Goal: Transaction & Acquisition: Purchase product/service

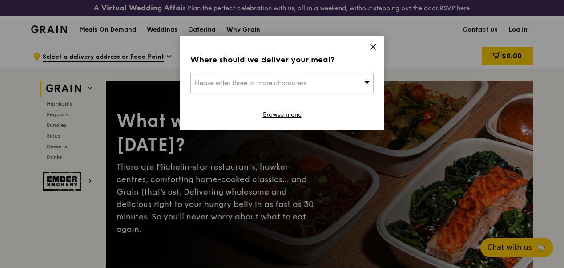
click at [373, 46] on icon at bounding box center [372, 46] width 5 height 5
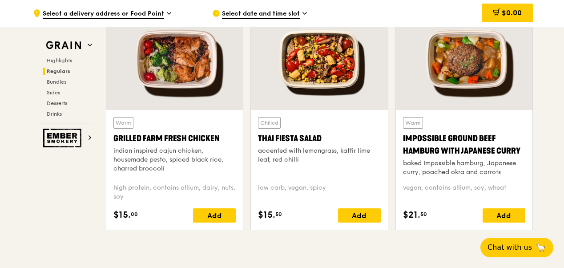
scroll to position [1112, 0]
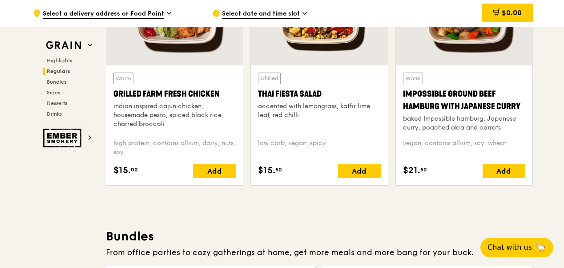
click at [64, 71] on span "Regulars" at bounding box center [59, 71] width 24 height 6
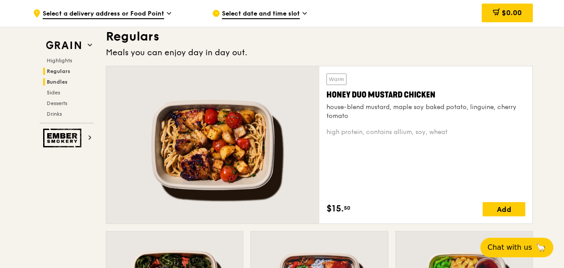
click at [64, 80] on span "Bundles" at bounding box center [57, 82] width 21 height 6
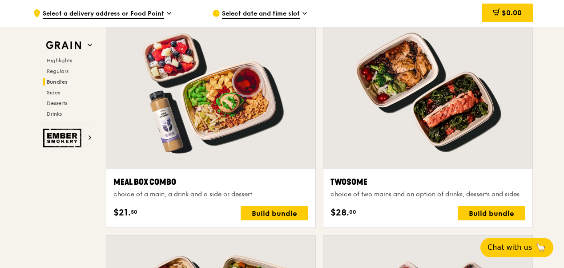
scroll to position [1311, 0]
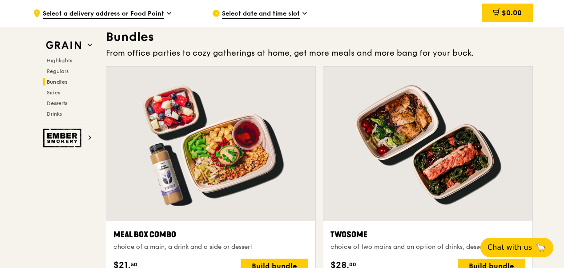
click at [56, 96] on div "Highlights Regulars Bundles Sides Desserts Drinks" at bounding box center [67, 87] width 54 height 60
click at [56, 90] on span "Sides" at bounding box center [54, 92] width 14 height 6
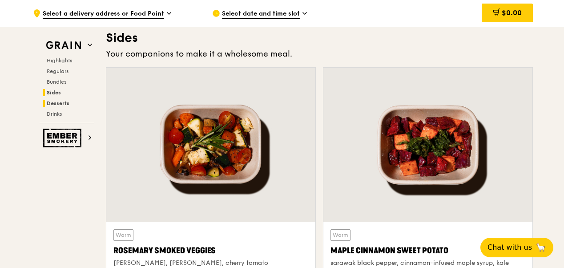
click at [60, 102] on span "Desserts" at bounding box center [58, 103] width 23 height 6
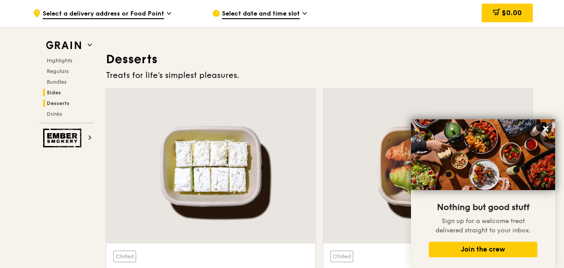
scroll to position [2562, 0]
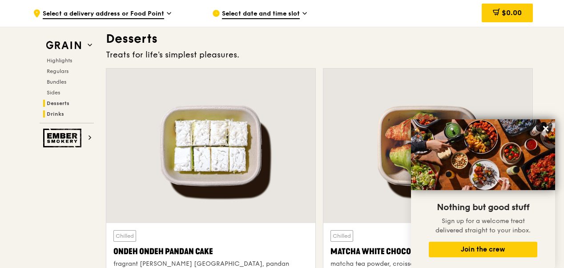
click at [59, 111] on span "Drinks" at bounding box center [55, 114] width 17 height 6
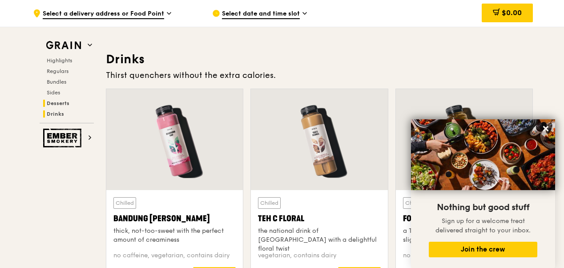
scroll to position [3102, 0]
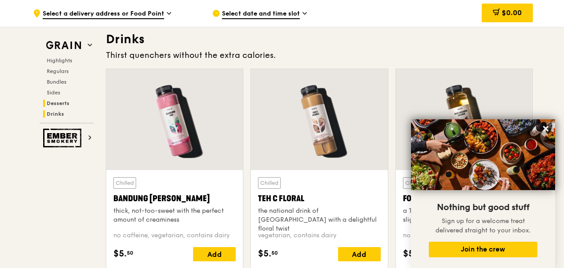
click at [61, 101] on span "Desserts" at bounding box center [58, 103] width 23 height 6
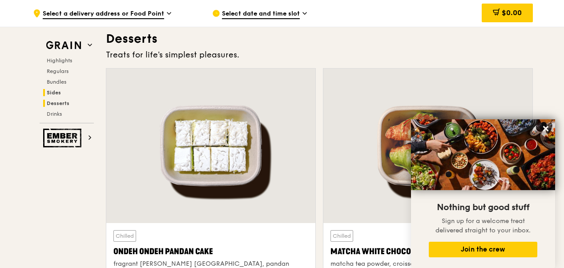
click at [59, 92] on span "Sides" at bounding box center [54, 92] width 14 height 6
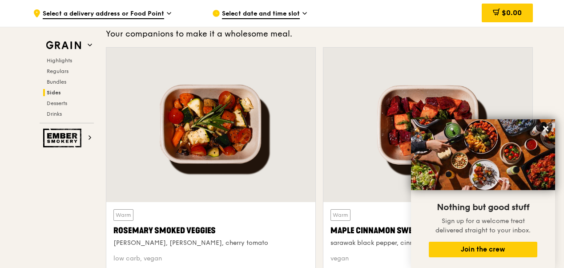
scroll to position [2010, 0]
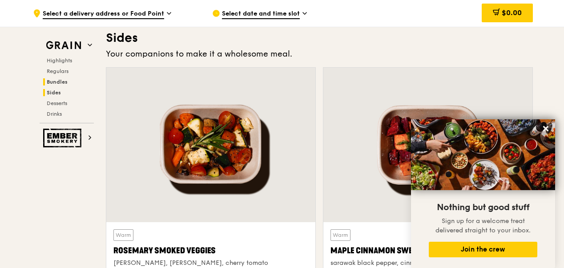
click at [58, 80] on span "Bundles" at bounding box center [57, 82] width 21 height 6
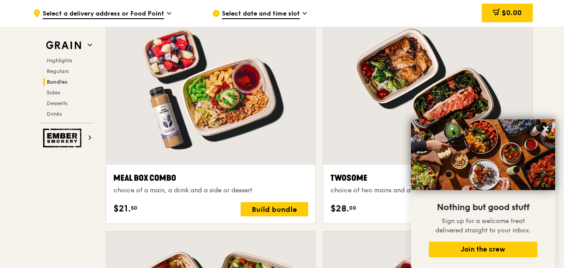
scroll to position [1400, 0]
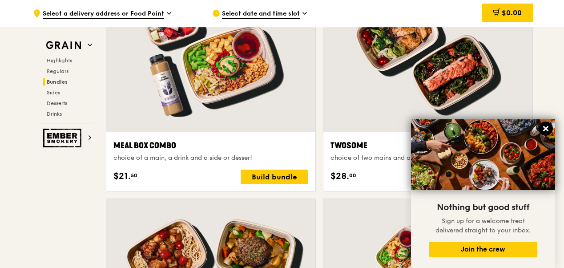
click at [544, 128] on icon at bounding box center [545, 128] width 5 height 5
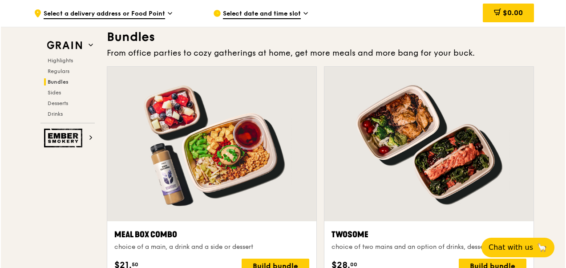
scroll to position [1355, 0]
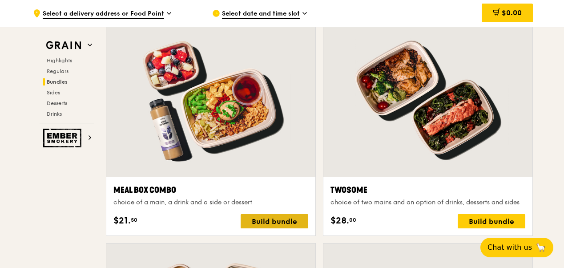
click at [281, 223] on div "Build bundle" at bounding box center [275, 221] width 68 height 14
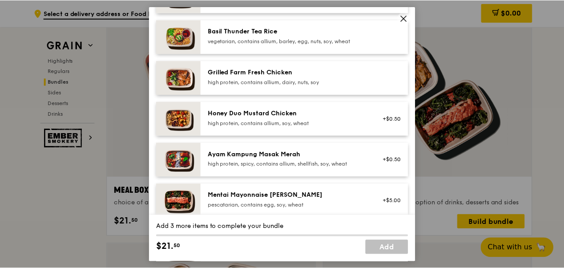
scroll to position [222, 0]
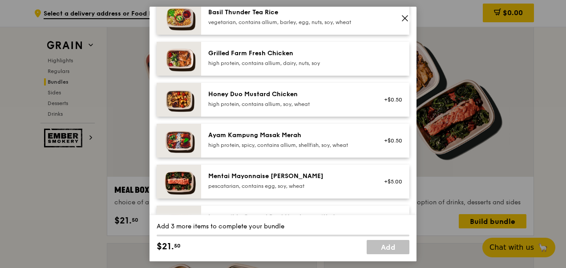
click at [272, 61] on div "high protein, contains allium, dairy, nuts, soy" at bounding box center [288, 63] width 160 height 7
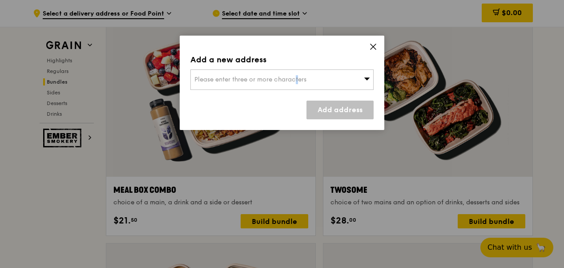
click at [269, 88] on div "Please enter three or more characters" at bounding box center [281, 79] width 183 height 20
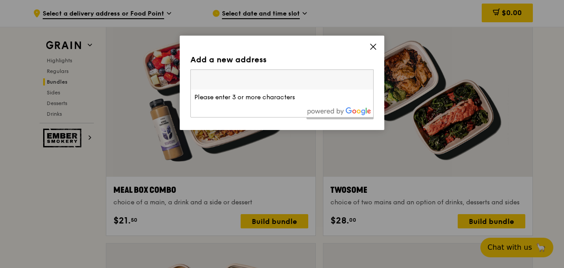
click at [264, 80] on input "search" at bounding box center [282, 80] width 182 height 20
click at [373, 47] on icon at bounding box center [372, 46] width 5 height 5
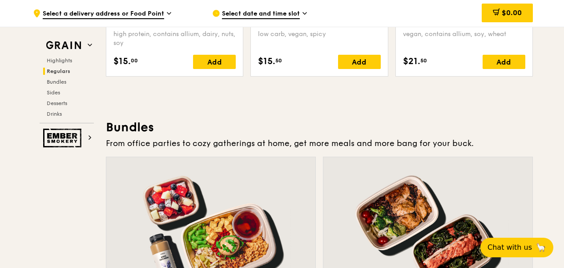
scroll to position [1311, 0]
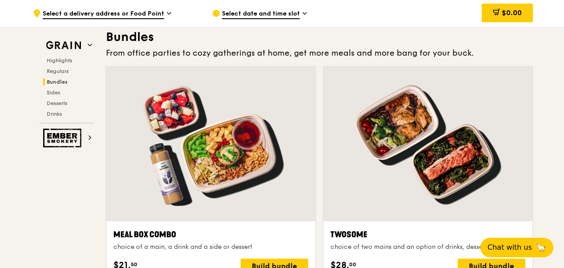
click at [105, 17] on span "Select a delivery address or Food Point" at bounding box center [103, 14] width 121 height 10
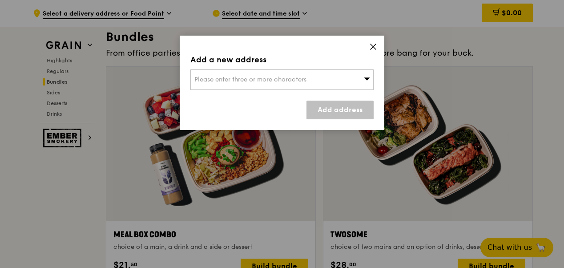
click at [225, 77] on span "Please enter three or more characters" at bounding box center [250, 80] width 112 height 8
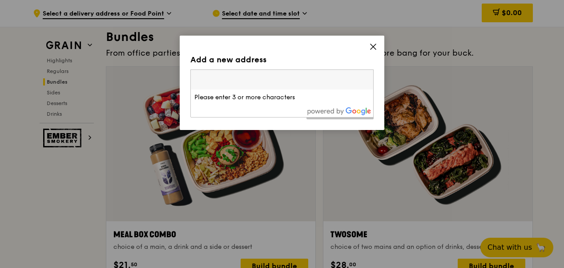
click at [373, 44] on icon at bounding box center [373, 47] width 8 height 8
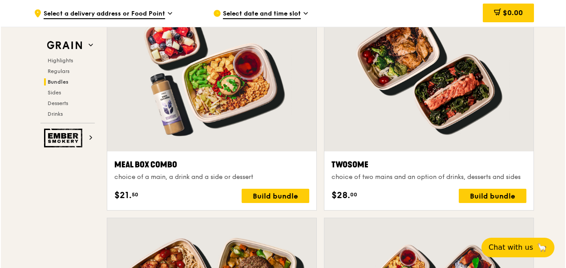
scroll to position [1444, 0]
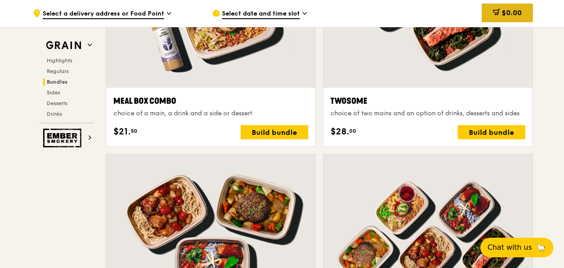
click at [505, 11] on span "$0.00" at bounding box center [512, 12] width 20 height 8
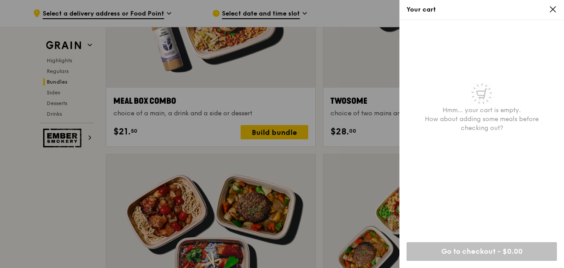
drag, startPoint x: 554, startPoint y: 9, endPoint x: 547, endPoint y: 8, distance: 7.1
click at [553, 9] on icon at bounding box center [553, 9] width 8 height 8
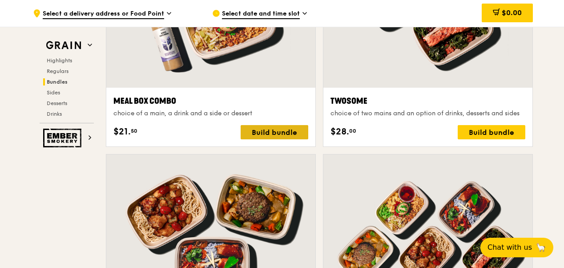
click at [275, 139] on div "Build bundle" at bounding box center [275, 132] width 68 height 14
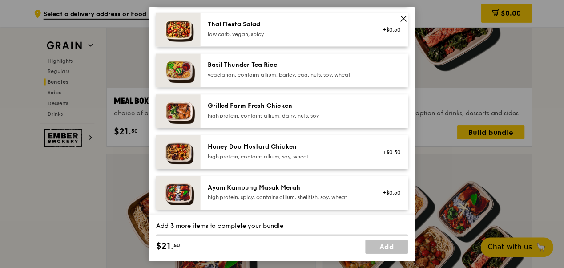
scroll to position [222, 0]
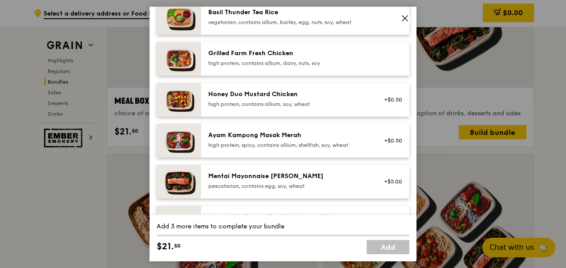
click at [269, 59] on div "Grilled Farm Fresh Chicken high protein, contains allium, dairy, nuts, soy" at bounding box center [288, 58] width 160 height 18
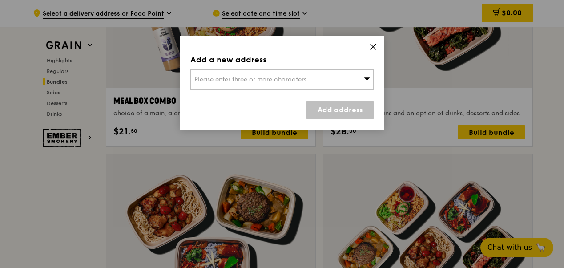
click at [262, 73] on div "Please enter three or more characters" at bounding box center [281, 79] width 183 height 20
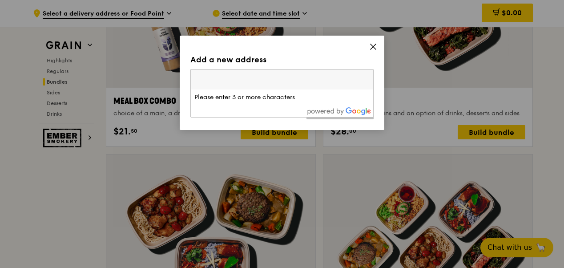
paste input "https://www.google.com/maps?q=19%20Jalan%20Kilang%20Barat%2C%20Acetech%20Centre…"
type input "https://www.google.com/maps?q=19%20Jalan%20Kilang%20Barat%2C%20Acetech%20Centre…"
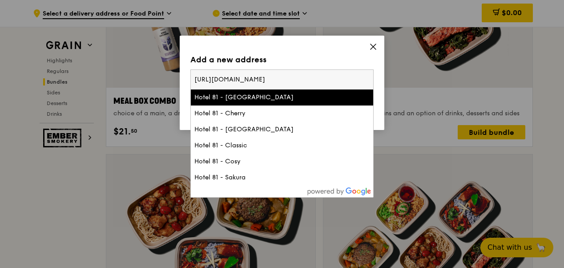
click at [367, 78] on input "https://www.google.com/maps?q=19%20Jalan%20Kilang%20Barat%2C%20Acetech%20Centre…" at bounding box center [282, 80] width 182 height 20
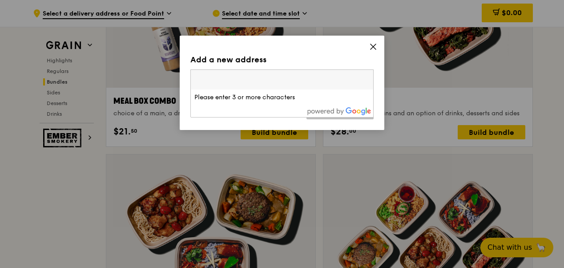
paste input "19 Jln Kilang Barat, Singapore 159361"
type input "19 Jln Kilang Barat, Singapore 159361"
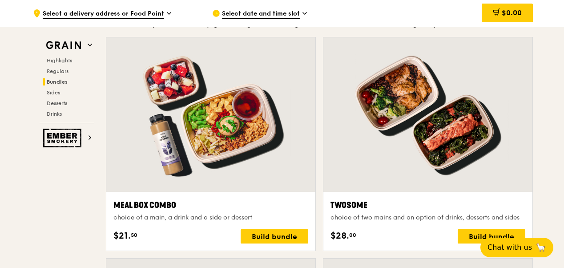
scroll to position [1266, 0]
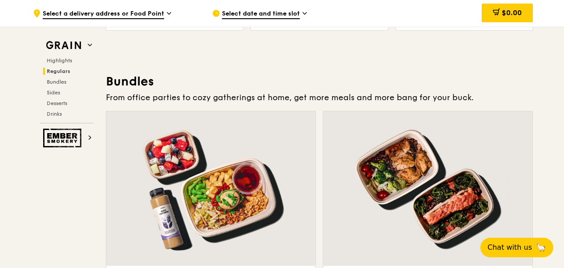
click at [124, 11] on span "Select a delivery address or Food Point" at bounding box center [103, 14] width 121 height 10
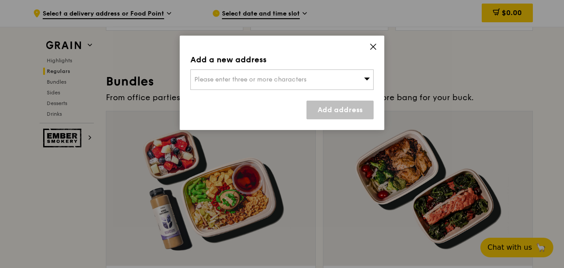
click at [219, 80] on span "Please enter three or more characters" at bounding box center [250, 80] width 112 height 8
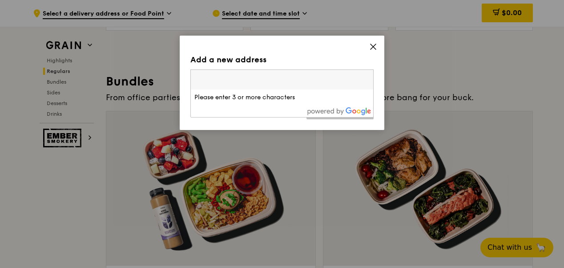
type input "19 Jln Kilang Barat, Singapore 159361"
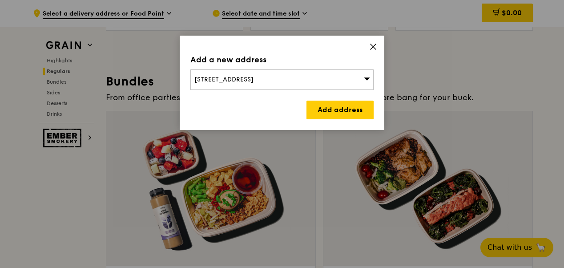
click at [345, 73] on div "19 Jalan Sendudok, Singapore 769455" at bounding box center [281, 79] width 183 height 20
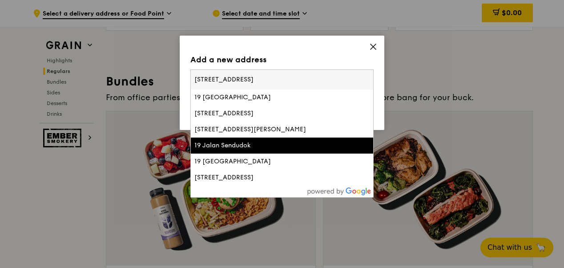
drag, startPoint x: 212, startPoint y: 77, endPoint x: 243, endPoint y: 76, distance: 31.2
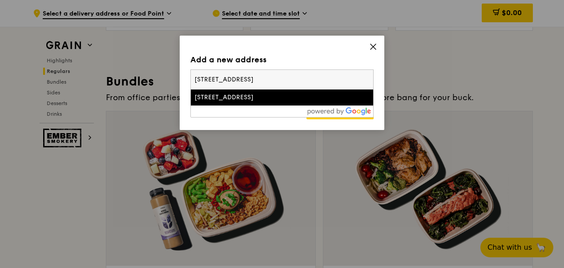
type input "19 Jalan Kilang Barat, Singapore 159361"
click at [262, 90] on li "[STREET_ADDRESS]" at bounding box center [282, 97] width 182 height 16
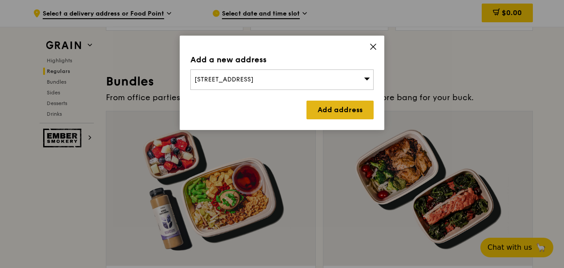
click at [333, 111] on link "Add address" at bounding box center [339, 109] width 67 height 19
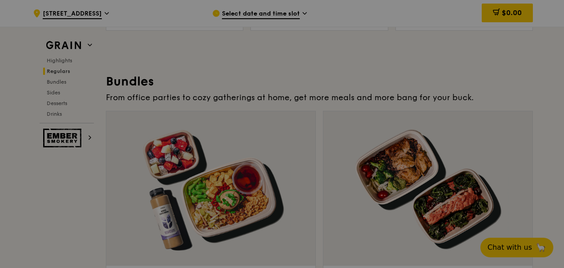
scroll to position [1263, 0]
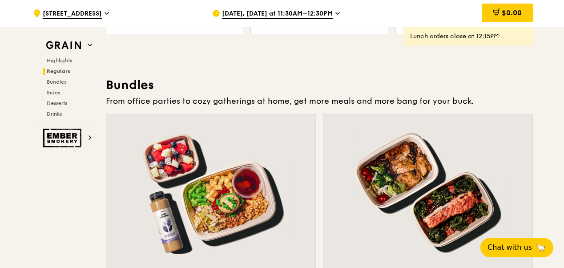
click at [317, 16] on span "Sep 25, Today at 11:30AM–12:30PM" at bounding box center [277, 14] width 111 height 10
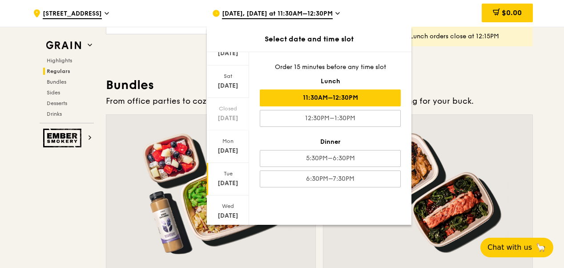
scroll to position [99, 0]
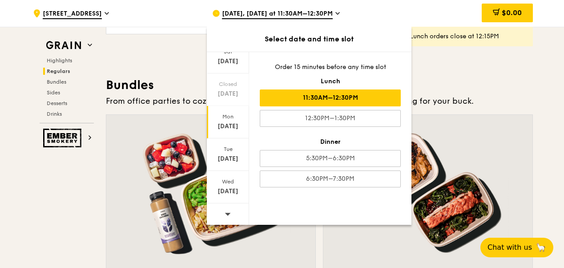
click at [225, 120] on div "Mon Sep 29" at bounding box center [228, 122] width 42 height 32
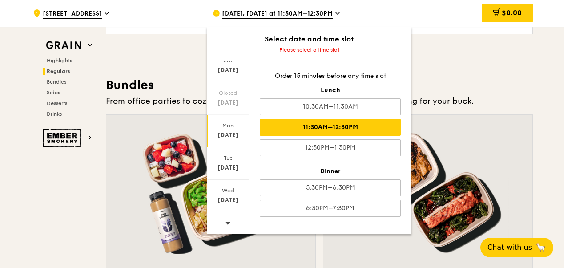
click at [355, 126] on div "11:30AM–12:30PM" at bounding box center [330, 127] width 141 height 17
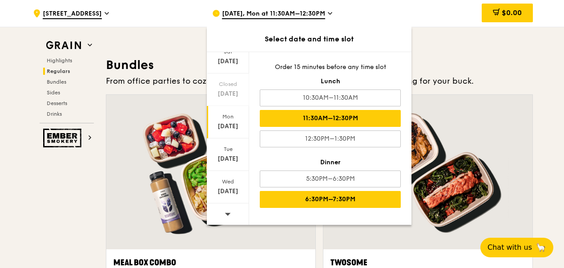
scroll to position [1259, 0]
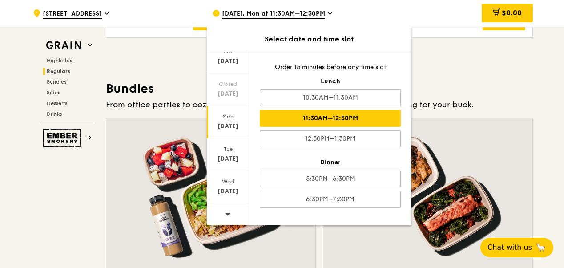
click at [341, 119] on div "11:30AM–12:30PM" at bounding box center [330, 118] width 141 height 17
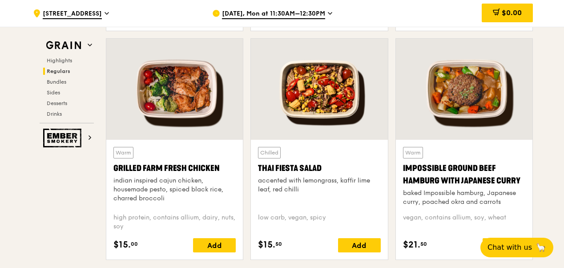
scroll to position [1081, 0]
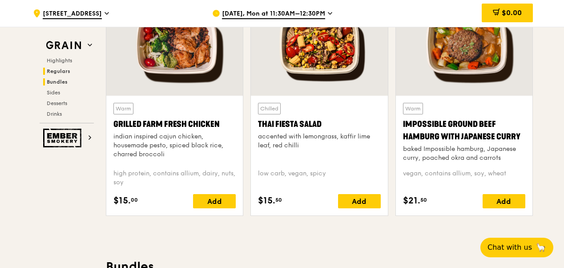
click at [57, 80] on span "Bundles" at bounding box center [57, 82] width 21 height 6
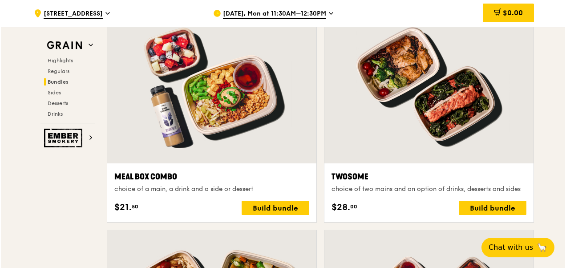
scroll to position [1355, 0]
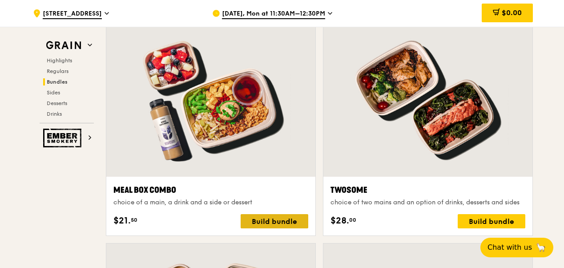
click at [275, 224] on div "Build bundle" at bounding box center [275, 221] width 68 height 14
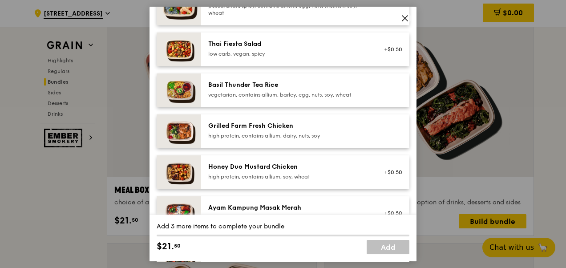
scroll to position [178, 0]
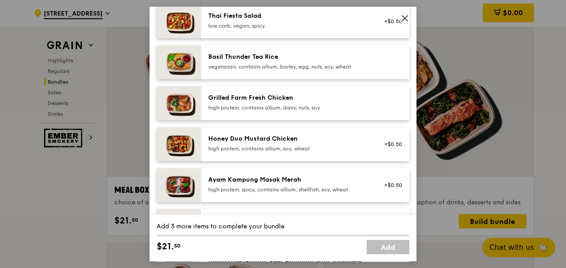
click at [276, 98] on div "Grilled Farm Fresh Chicken" at bounding box center [288, 97] width 160 height 9
click at [157, 98] on div "1x" at bounding box center [156, 97] width 10 height 10
drag, startPoint x: 383, startPoint y: 246, endPoint x: 302, endPoint y: 254, distance: 80.9
click at [302, 254] on div "Add 2 more items to complete your bundle $21. 50 Add" at bounding box center [282, 238] width 267 height 46
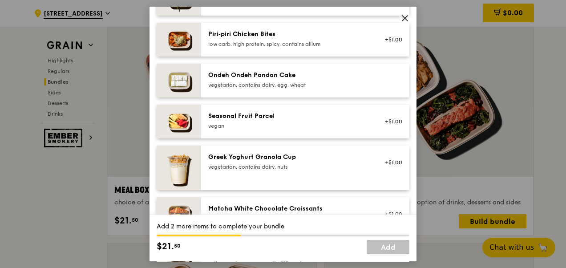
scroll to position [667, 0]
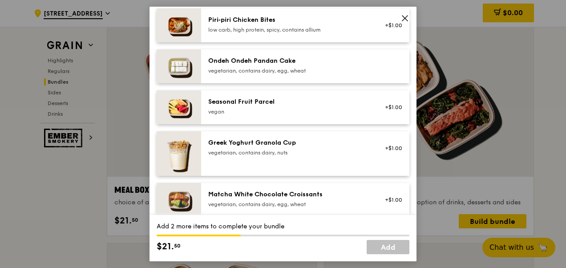
click at [267, 59] on div "Ondeh Ondeh Pandan Cake" at bounding box center [288, 60] width 160 height 9
click at [277, 112] on div "vegan" at bounding box center [288, 111] width 160 height 7
click at [262, 72] on div "vegetarian, contains dairy, egg, wheat" at bounding box center [288, 70] width 160 height 7
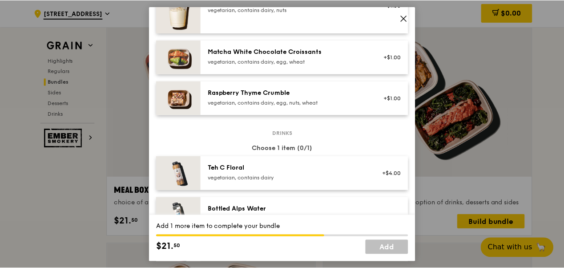
scroll to position [718, 0]
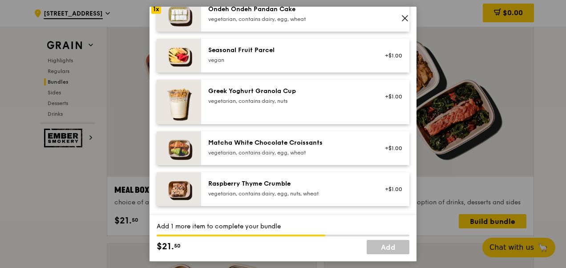
click at [403, 17] on icon at bounding box center [405, 18] width 8 height 8
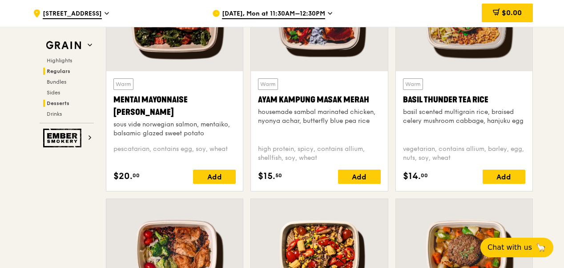
scroll to position [777, 0]
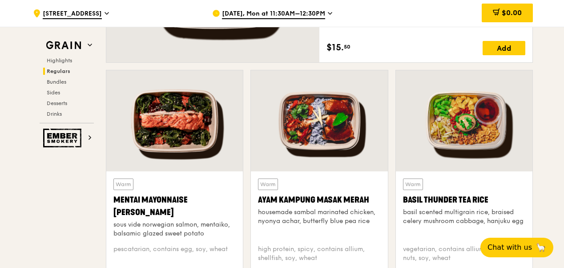
click at [63, 69] on span "Regulars" at bounding box center [59, 71] width 24 height 6
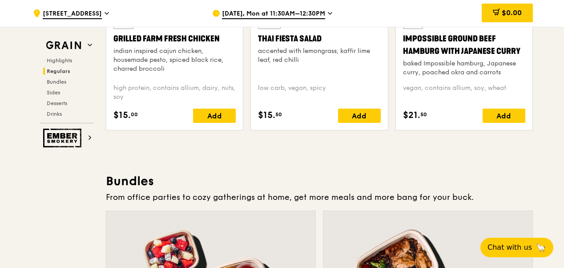
scroll to position [1105, 0]
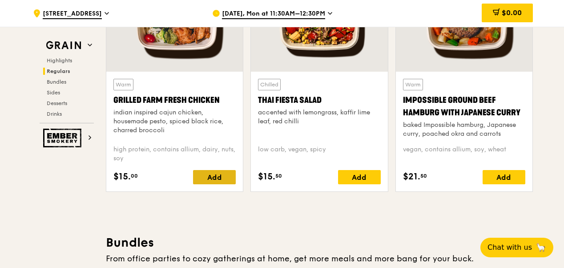
click at [219, 178] on div "Add" at bounding box center [214, 177] width 43 height 14
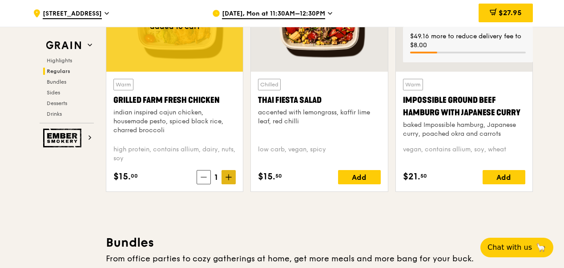
click at [232, 184] on span at bounding box center [228, 177] width 14 height 14
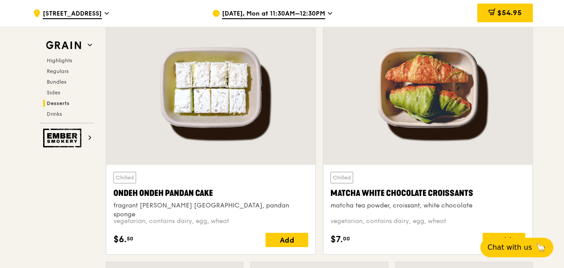
scroll to position [2661, 0]
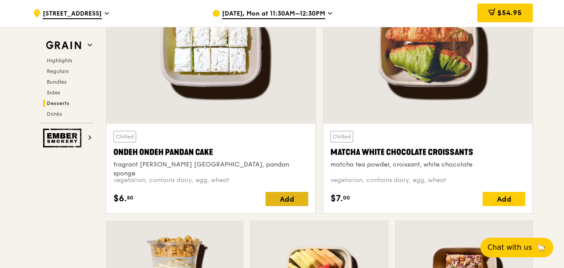
click at [287, 200] on div "Add" at bounding box center [286, 199] width 43 height 14
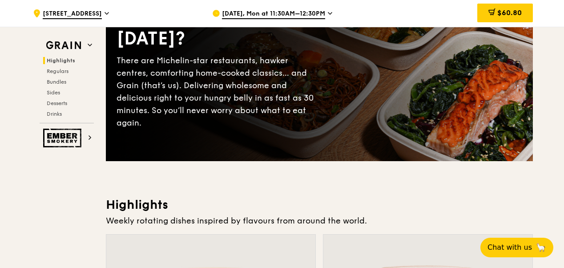
scroll to position [0, 0]
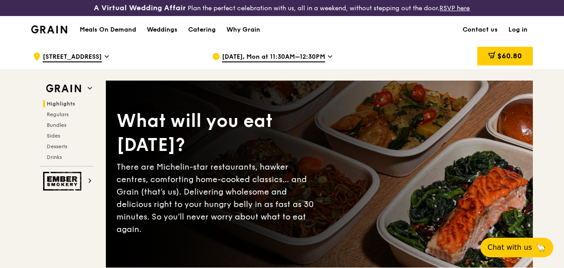
click at [522, 36] on link "Log in" at bounding box center [518, 29] width 30 height 27
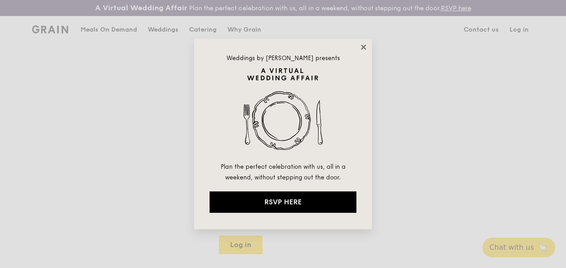
click at [363, 48] on icon at bounding box center [363, 47] width 8 height 8
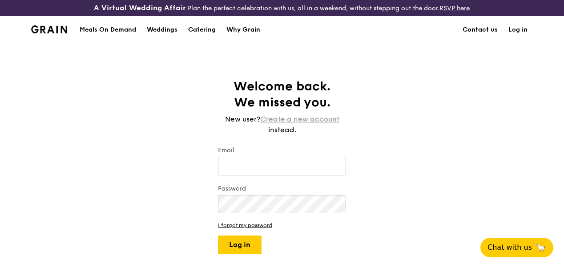
click at [315, 124] on link "Create a new account" at bounding box center [299, 119] width 79 height 11
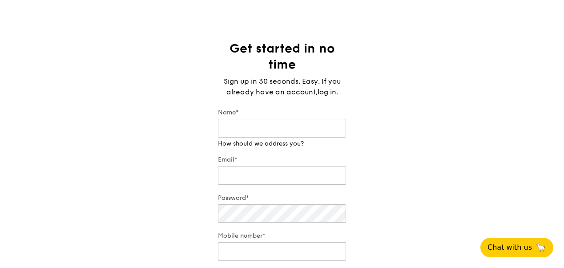
scroll to position [89, 0]
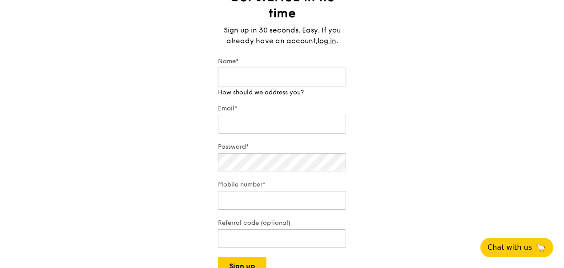
click at [262, 86] on input "Name*" at bounding box center [282, 77] width 128 height 19
type input "John Lim"
click at [254, 132] on div "Email*" at bounding box center [282, 119] width 128 height 31
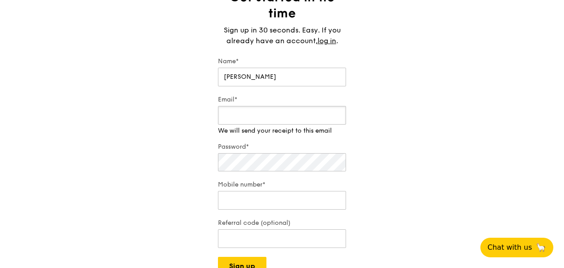
type input "john@unios.com"
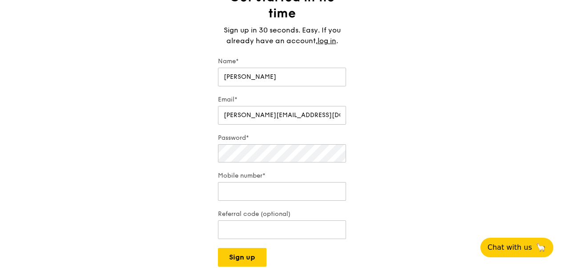
click at [137, 173] on div "Get started in no time Sign up in 30 seconds. Easy. If you already have an acco…" at bounding box center [282, 127] width 564 height 277
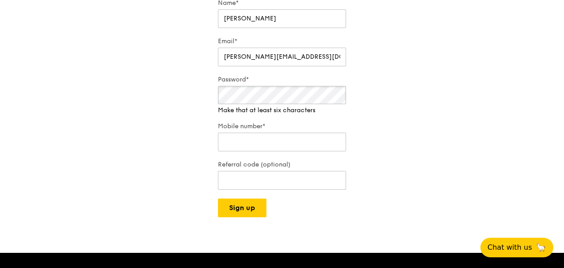
scroll to position [133, 0]
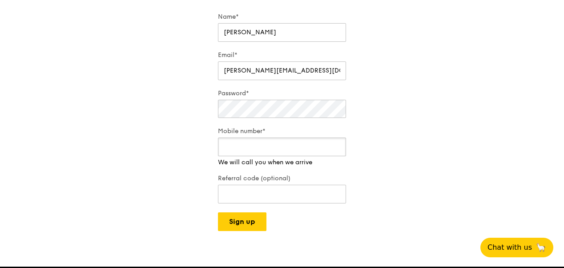
click at [249, 167] on div "Mobile number* We will call you when we arrive" at bounding box center [282, 147] width 128 height 40
type input "96740418"
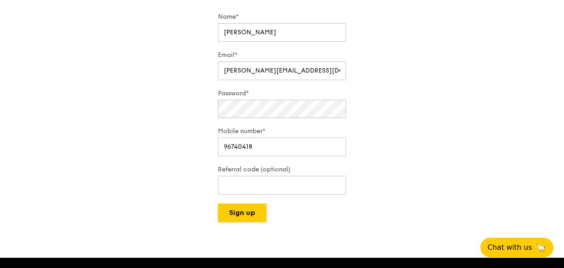
click at [244, 230] on div "A Virtual Wedding Affair Plan the perfect celebration with us, all in a weekend…" at bounding box center [282, 194] width 564 height 654
click at [246, 217] on button "Sign up" at bounding box center [242, 212] width 48 height 19
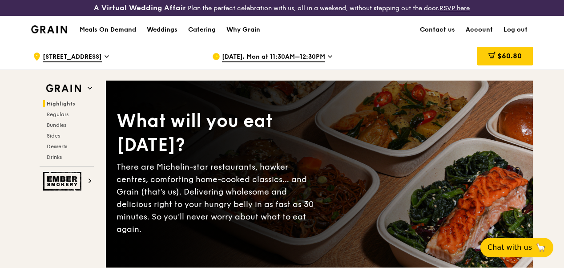
drag, startPoint x: 510, startPoint y: 66, endPoint x: 504, endPoint y: 62, distance: 7.2
click at [509, 60] on span "$60.80" at bounding box center [509, 56] width 24 height 8
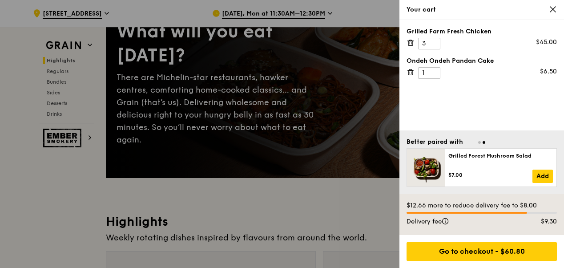
scroll to position [44, 0]
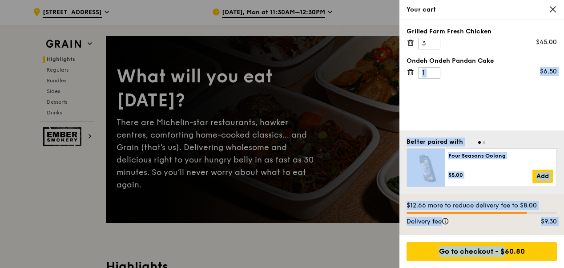
drag, startPoint x: 490, startPoint y: 247, endPoint x: 478, endPoint y: 97, distance: 150.8
click at [478, 97] on div "Your cart Grilled Farm Fresh Chicken 3 $45.00 Ondeh Ondeh Pandan Cake 1 $6.50 B…" at bounding box center [481, 134] width 165 height 268
drag, startPoint x: 475, startPoint y: 110, endPoint x: 483, endPoint y: 125, distance: 16.7
click at [474, 110] on div "Grilled Farm Fresh Chicken 3 $45.00 Ondeh Ondeh Pandan Cake 1 $6.50" at bounding box center [481, 75] width 165 height 110
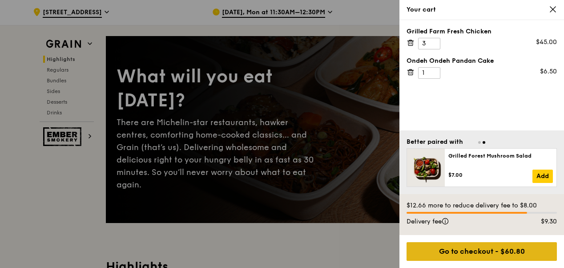
click at [505, 250] on div "Go to checkout - $60.80" at bounding box center [481, 251] width 150 height 19
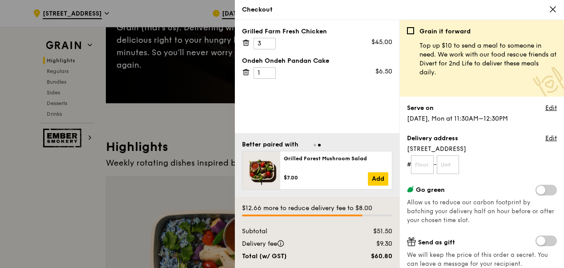
scroll to position [178, 0]
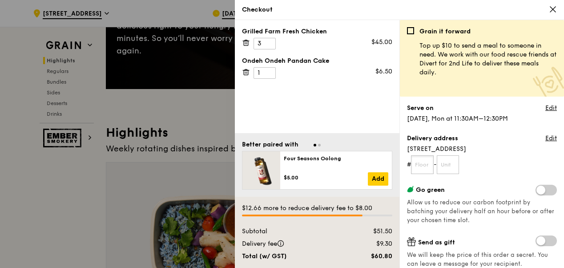
click at [423, 159] on input "text" at bounding box center [422, 164] width 23 height 19
type input "03"
drag, startPoint x: 450, startPoint y: 162, endPoint x: 455, endPoint y: 169, distance: 8.3
click at [450, 162] on input "text" at bounding box center [448, 164] width 23 height 19
type input "05"
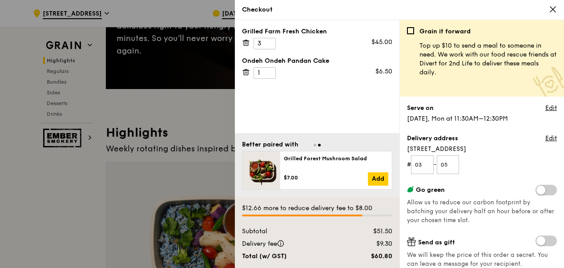
click at [511, 167] on form "# 03 - 05" at bounding box center [482, 164] width 150 height 19
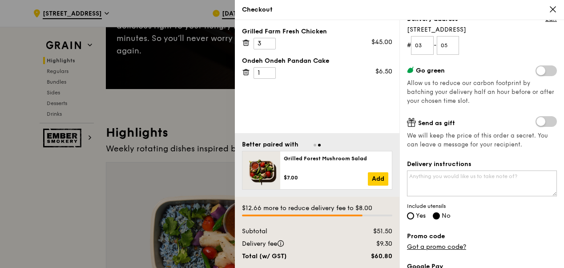
scroll to position [133, 0]
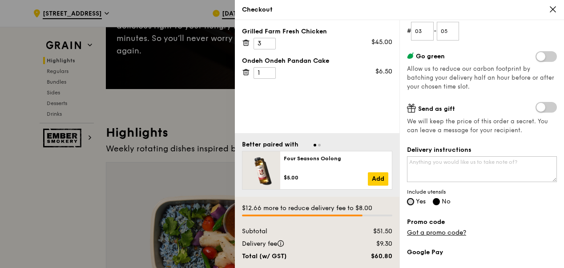
click at [410, 201] on input "Yes" at bounding box center [410, 201] width 7 height 7
radio input "true"
radio input "false"
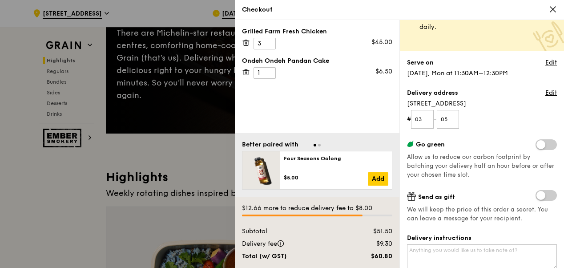
scroll to position [21, 0]
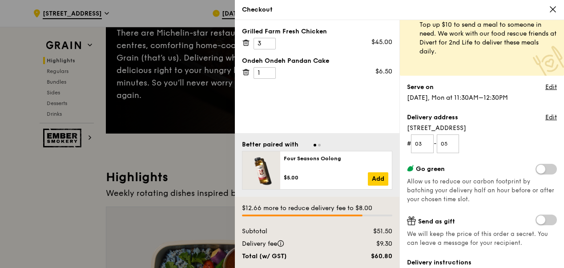
drag, startPoint x: 473, startPoint y: 120, endPoint x: 475, endPoint y: 124, distance: 4.8
click at [473, 120] on div "Delivery address Edit" at bounding box center [482, 118] width 150 height 11
click at [486, 125] on span "[STREET_ADDRESS]" at bounding box center [482, 128] width 150 height 9
click at [546, 117] on link "Edit" at bounding box center [551, 117] width 12 height 9
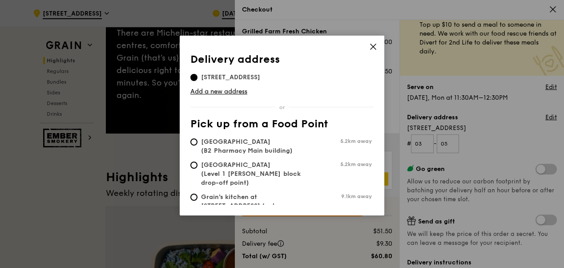
click at [271, 77] on span "19 Jalan Kilang Barat, 159361" at bounding box center [230, 77] width 80 height 9
click at [197, 77] on input "19 Jalan Kilang Barat, 159361" at bounding box center [193, 77] width 7 height 7
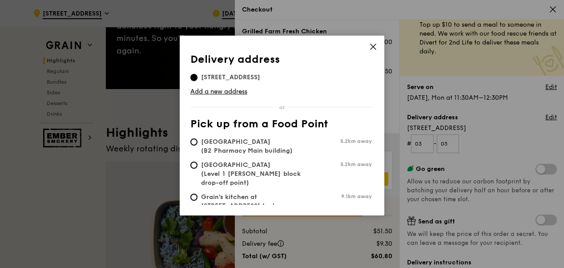
scroll to position [44, 0]
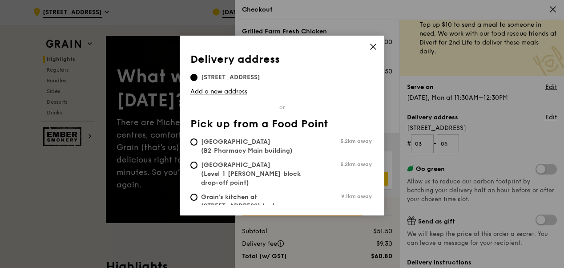
click at [255, 74] on span "19 Jalan Kilang Barat, 159361" at bounding box center [230, 77] width 80 height 9
click at [197, 74] on input "19 Jalan Kilang Barat, 159361" at bounding box center [193, 77] width 7 height 7
click at [236, 93] on link "Add a new address" at bounding box center [281, 91] width 183 height 9
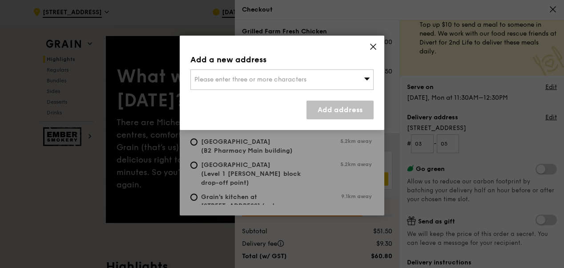
click at [222, 73] on div "Please enter three or more characters" at bounding box center [281, 79] width 183 height 20
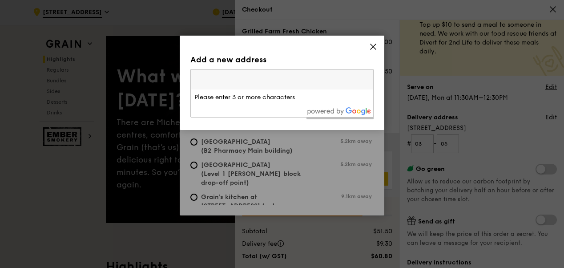
click at [377, 46] on div "Add a new address Please enter three or more characters Please enter 3 or more …" at bounding box center [282, 83] width 205 height 94
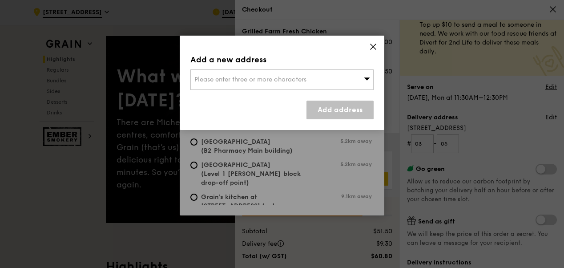
click at [372, 47] on icon at bounding box center [372, 46] width 5 height 5
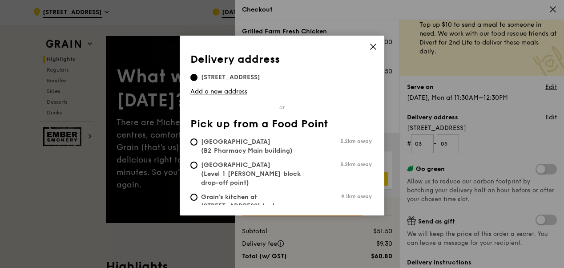
click at [371, 45] on icon at bounding box center [373, 47] width 8 height 8
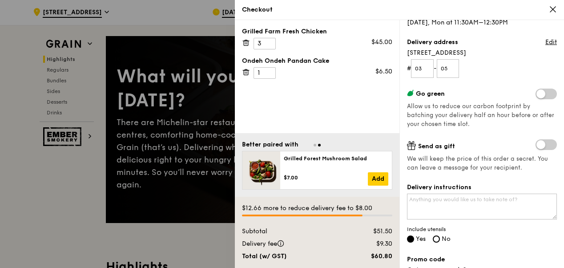
scroll to position [110, 0]
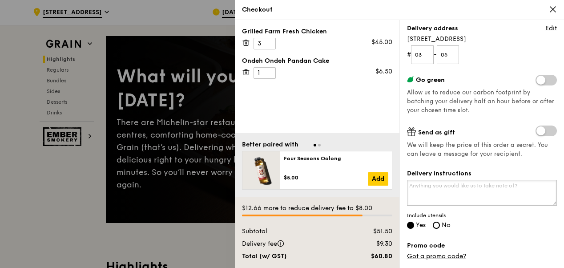
click at [435, 187] on textarea "Delivery instructions" at bounding box center [482, 193] width 150 height 26
paste textarea "Acetech Centre"
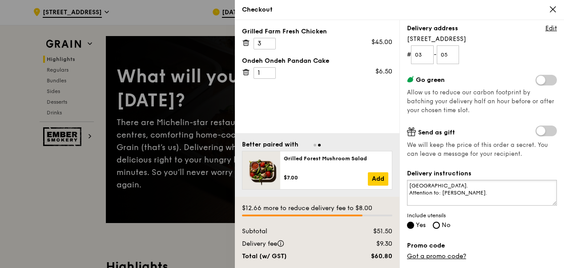
drag, startPoint x: 527, startPoint y: 192, endPoint x: 518, endPoint y: 192, distance: 9.3
click at [527, 192] on textarea "Acetech Centre, Singapore 159361. Attention to: Ms Irene Ling Ng." at bounding box center [482, 193] width 150 height 26
type textarea "[GEOGRAPHIC_DATA]. Attention to: [PERSON_NAME] (LightBox)"
click at [523, 192] on textarea "[GEOGRAPHIC_DATA]. Attention to: [PERSON_NAME] (LightBox)" at bounding box center [482, 193] width 150 height 26
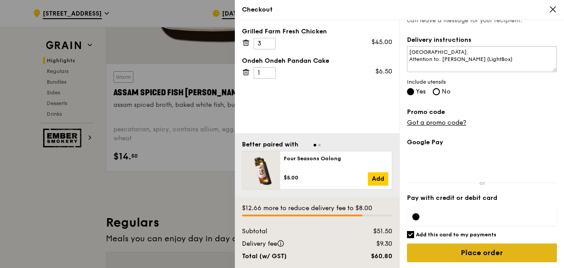
scroll to position [445, 0]
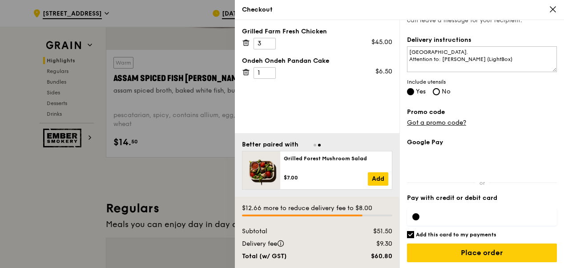
click at [410, 232] on input "Add this card to my payments" at bounding box center [410, 234] width 7 height 7
checkbox input "false"
click at [415, 216] on div at bounding box center [415, 216] width 7 height 7
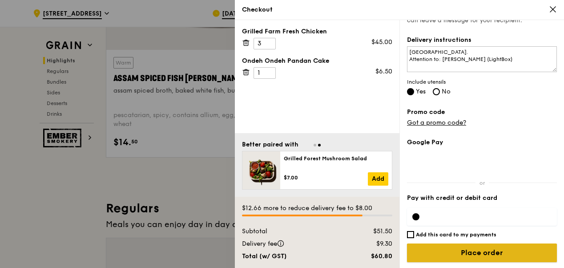
click at [493, 252] on input "Place order" at bounding box center [482, 252] width 150 height 19
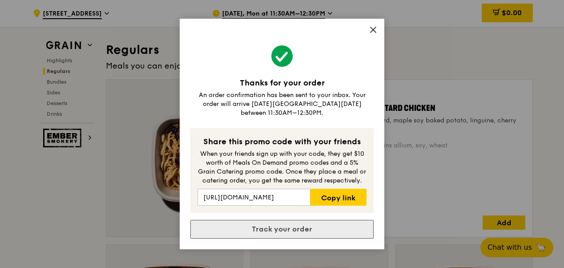
scroll to position [622, 0]
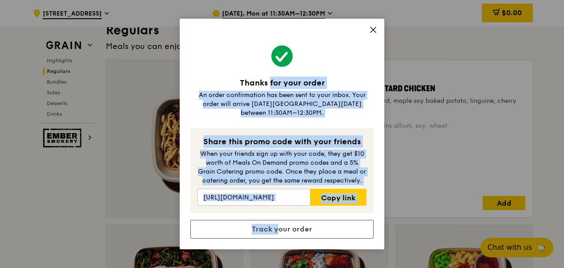
drag, startPoint x: 278, startPoint y: 226, endPoint x: 367, endPoint y: 74, distance: 176.1
click at [367, 74] on div "Thanks for your order An order confirmation has been sent to your inbox. Your o…" at bounding box center [282, 134] width 205 height 230
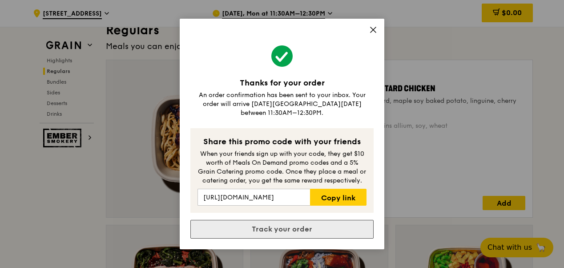
click at [299, 225] on link "Track your order" at bounding box center [281, 229] width 183 height 19
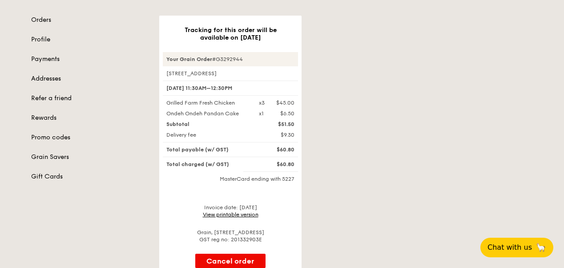
scroll to position [133, 0]
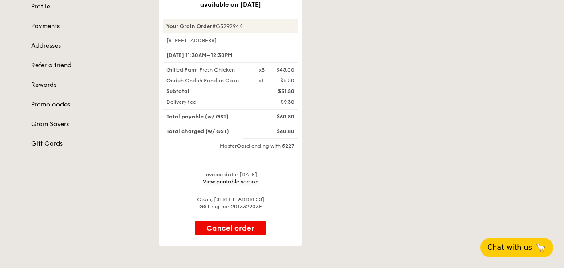
click at [253, 185] on link "View printable version" at bounding box center [231, 181] width 56 height 6
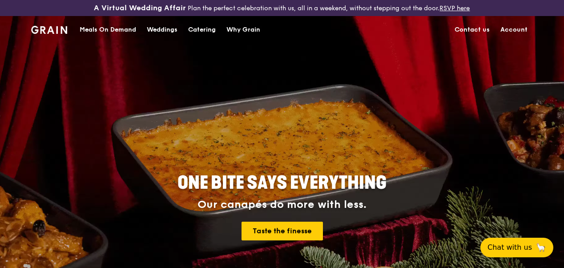
click at [516, 36] on link "Account" at bounding box center [514, 29] width 38 height 27
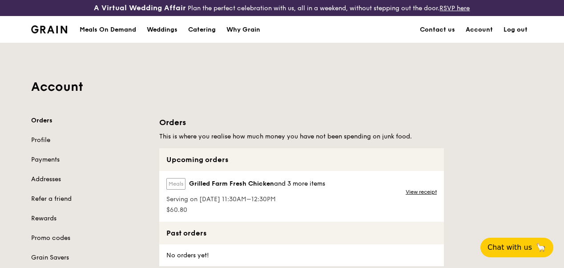
click at [115, 36] on div "Meals On Demand" at bounding box center [108, 29] width 56 height 27
